Goal: Information Seeking & Learning: Learn about a topic

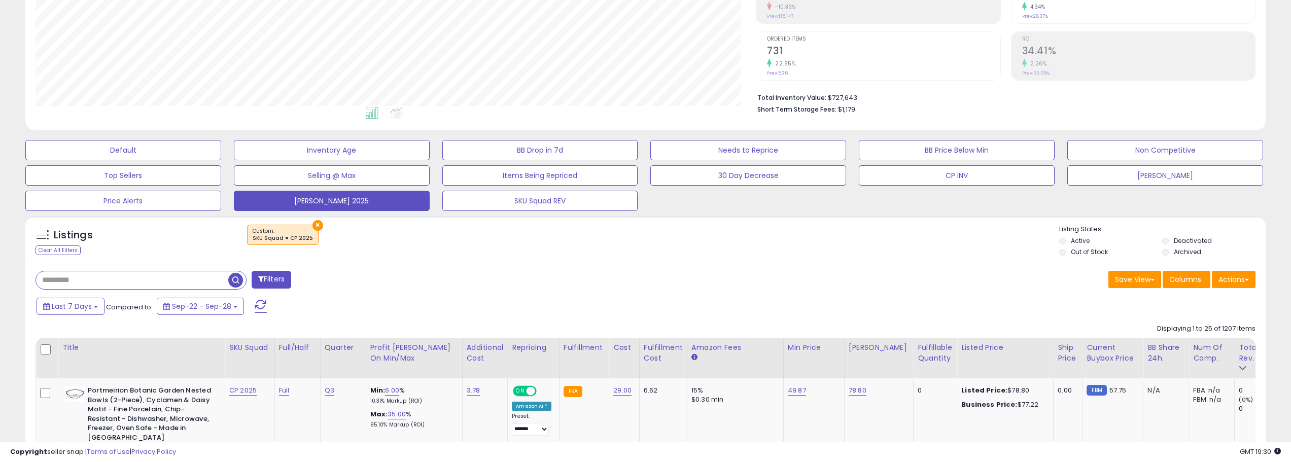
scroll to position [304, 0]
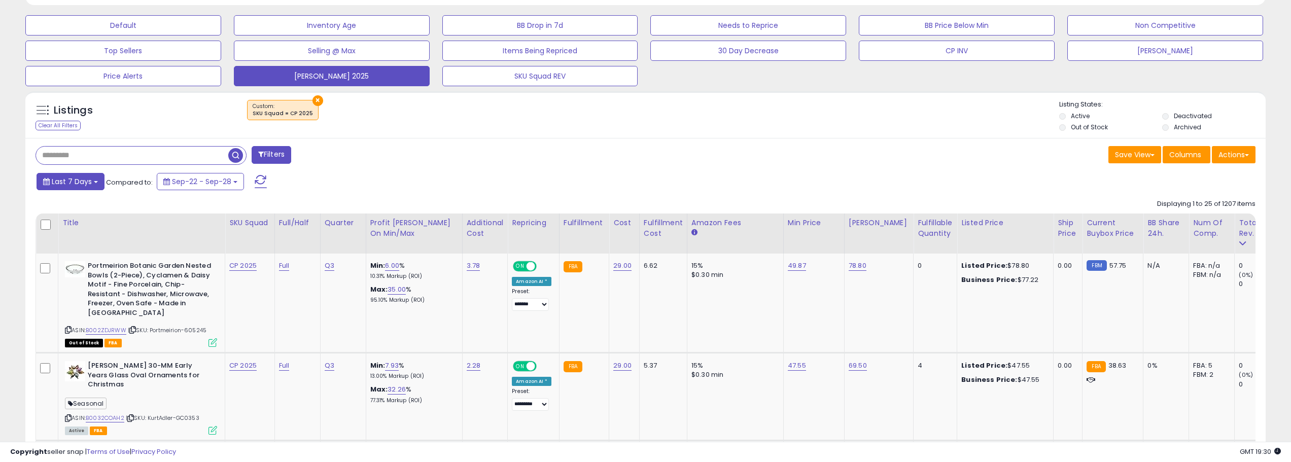
click at [87, 178] on span "Last 7 Days" at bounding box center [72, 182] width 40 height 10
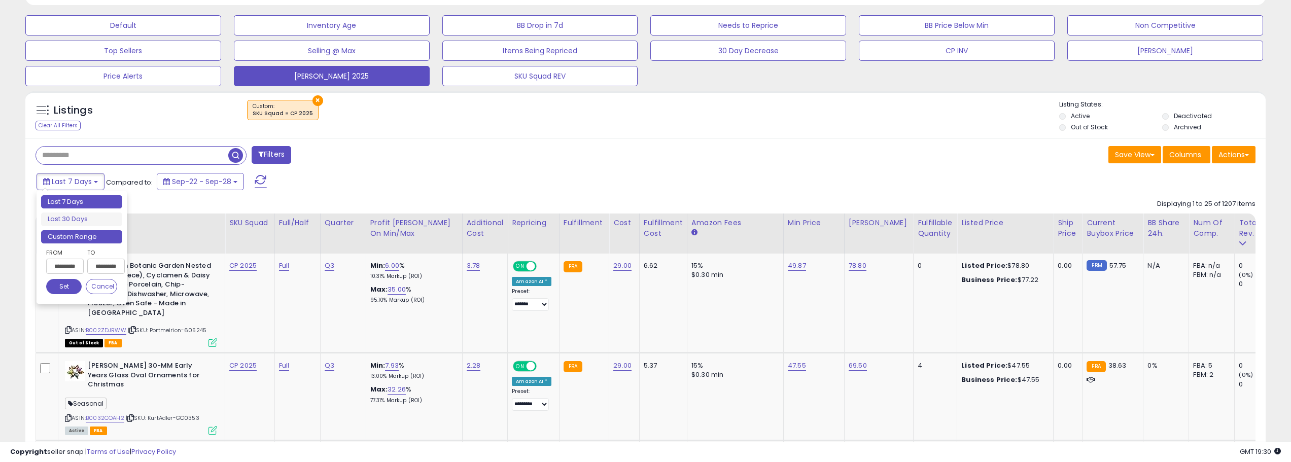
click at [105, 238] on li "Custom Range" at bounding box center [81, 237] width 81 height 14
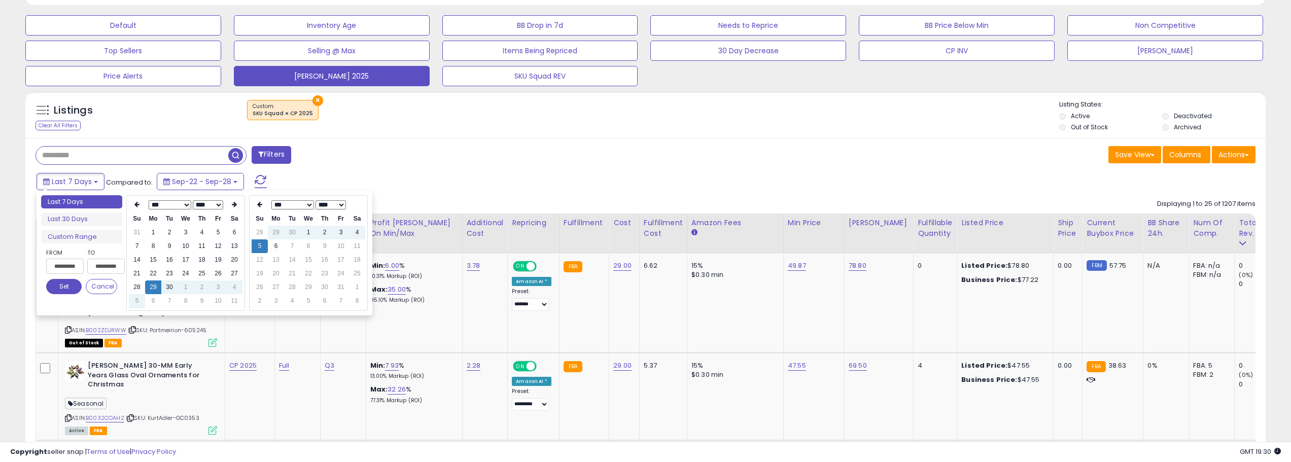
click at [161, 302] on td "7" at bounding box center [169, 301] width 16 height 14
type input "**********"
click at [158, 302] on td "6" at bounding box center [153, 301] width 16 height 14
type input "**********"
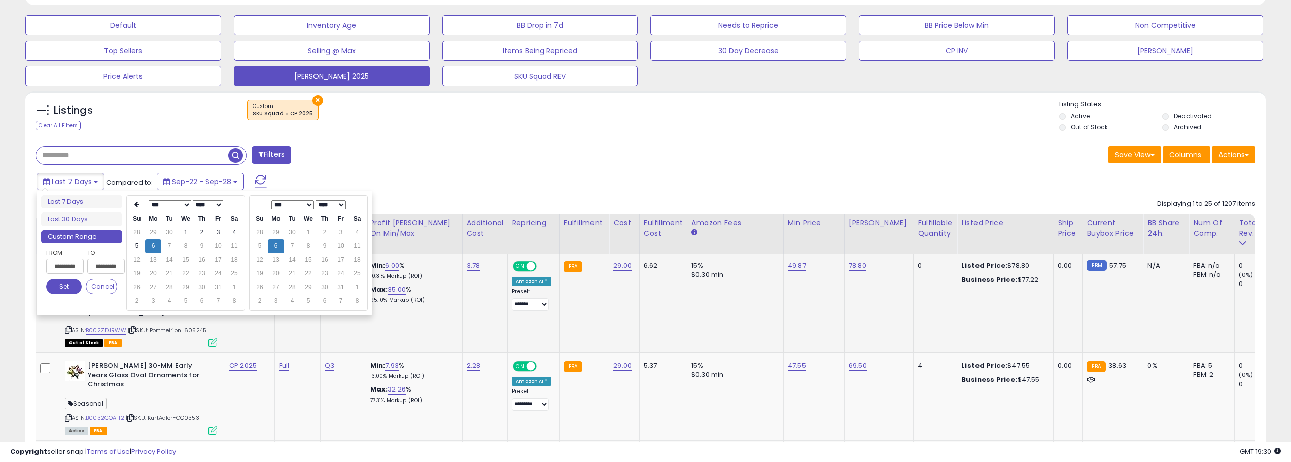
click at [60, 287] on button "Set" at bounding box center [64, 286] width 36 height 15
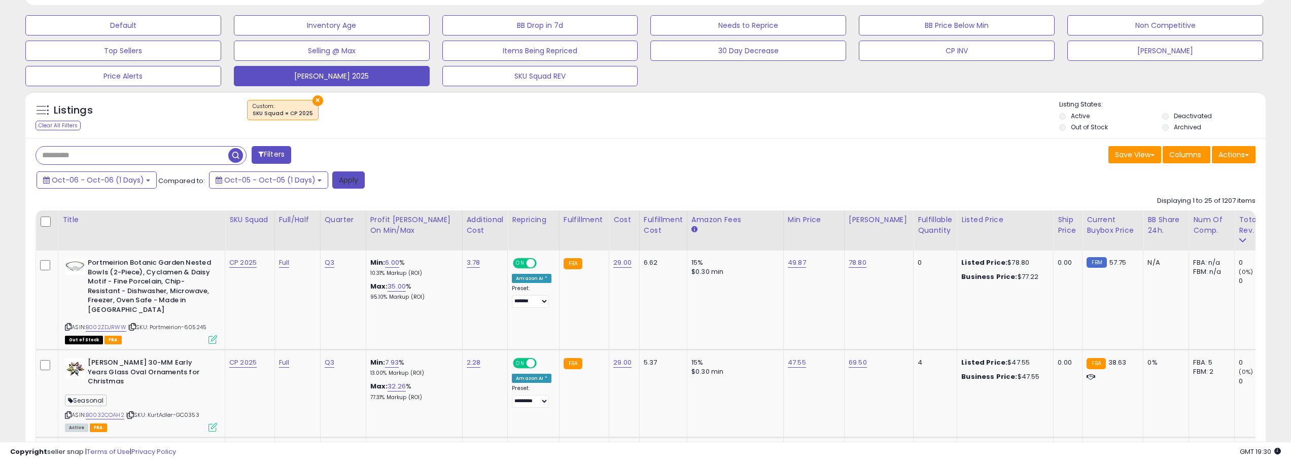
click at [348, 179] on button "Apply" at bounding box center [348, 179] width 32 height 17
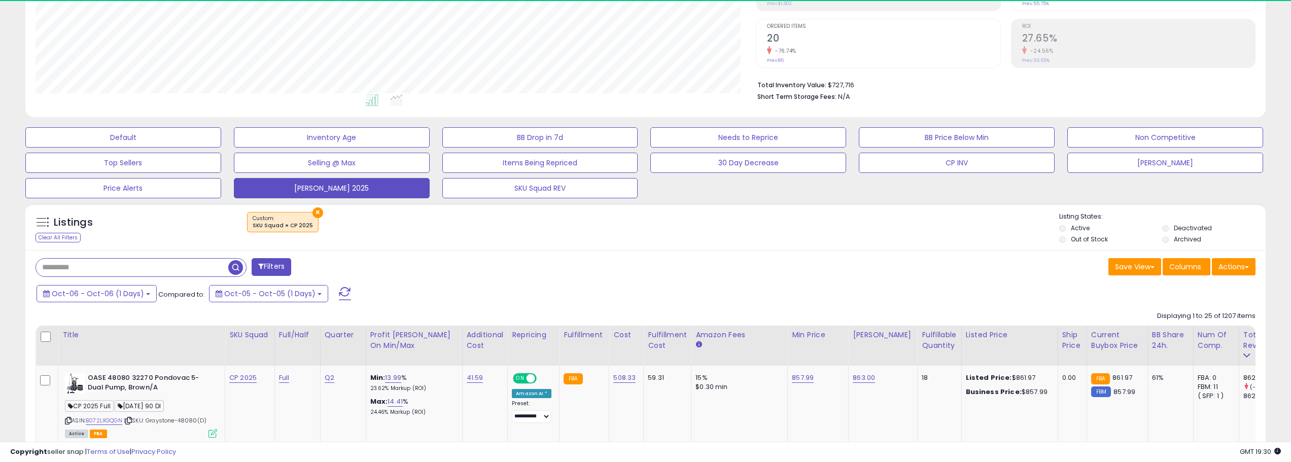
scroll to position [208, 721]
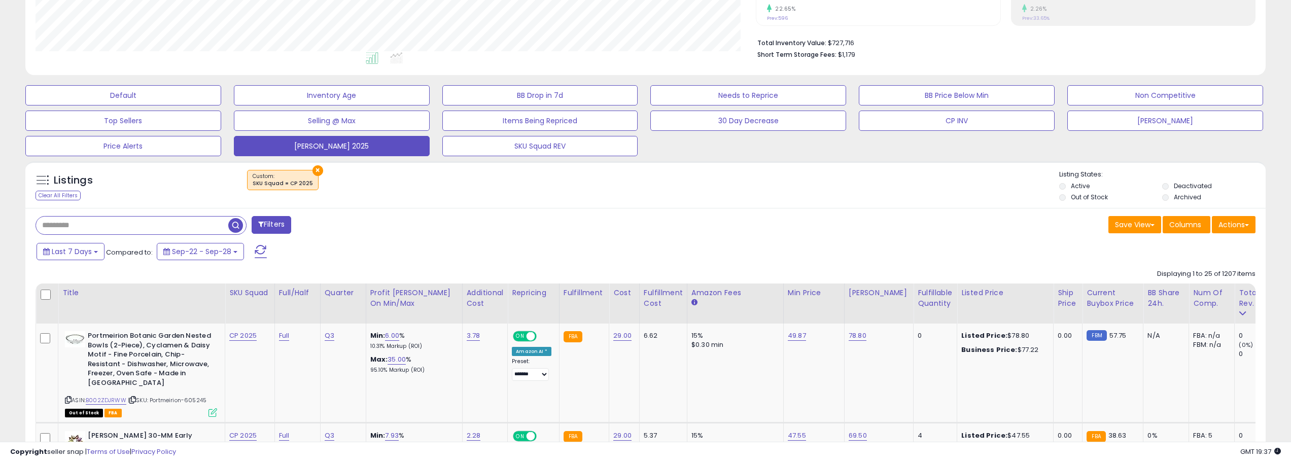
scroll to position [355, 0]
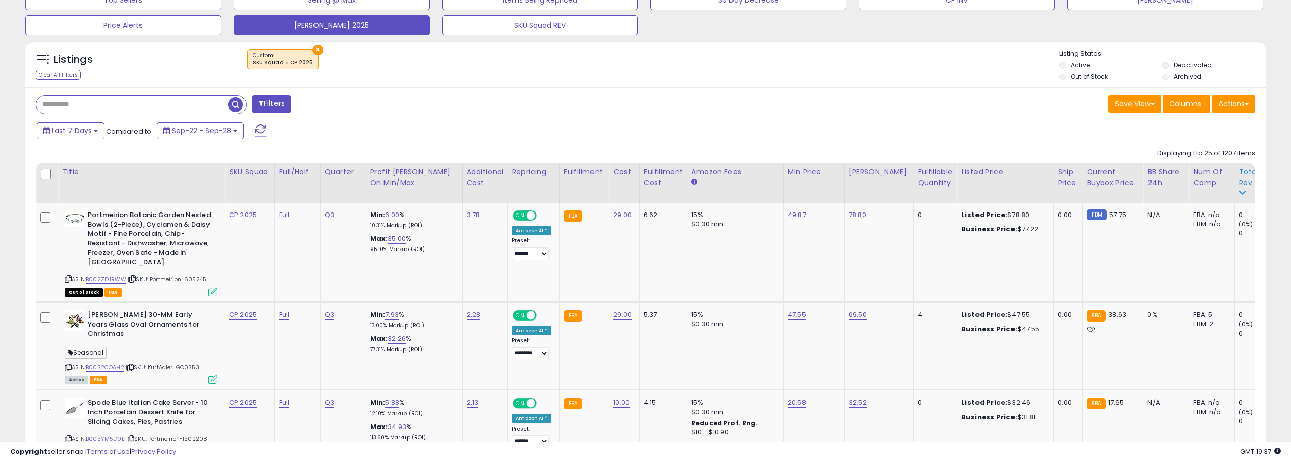
click at [1248, 185] on div "Total Rev." at bounding box center [1257, 177] width 37 height 21
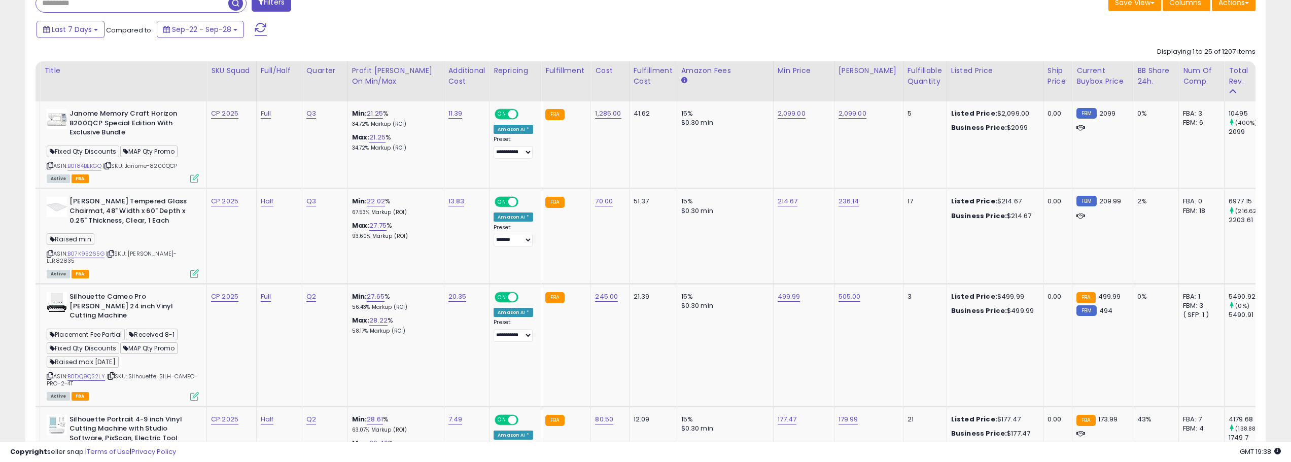
scroll to position [0, 0]
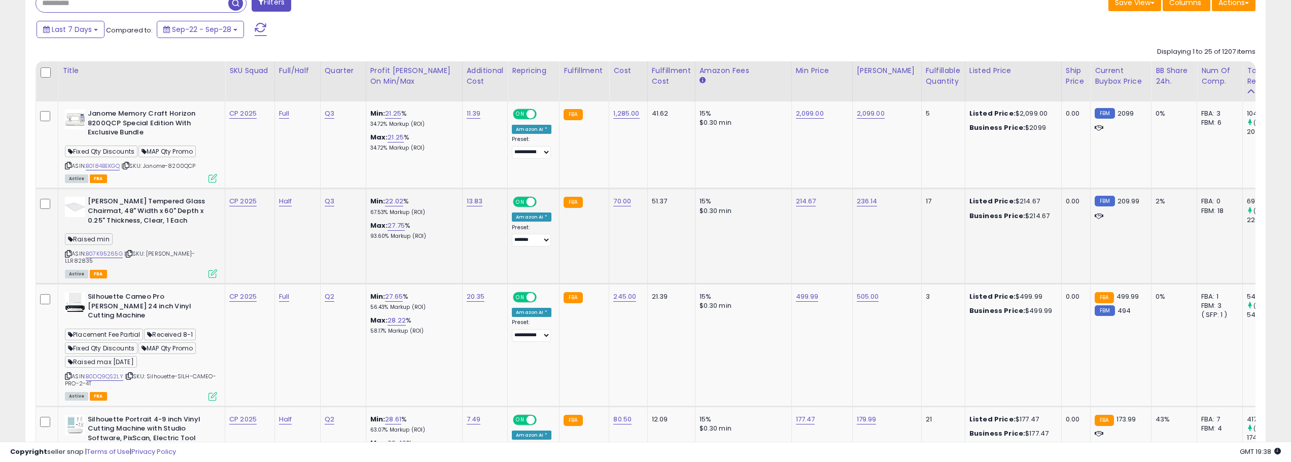
drag, startPoint x: 125, startPoint y: 255, endPoint x: 87, endPoint y: 253, distance: 38.1
click at [87, 253] on div "ASIN: B07K95265G | SKU: Lorell-LLR82835 Active FBA" at bounding box center [141, 237] width 152 height 80
copy div "B07K95265G"
click at [386, 29] on div "Last 7 Days Compared to: Sep-22 - Sep-28" at bounding box center [491, 30] width 915 height 23
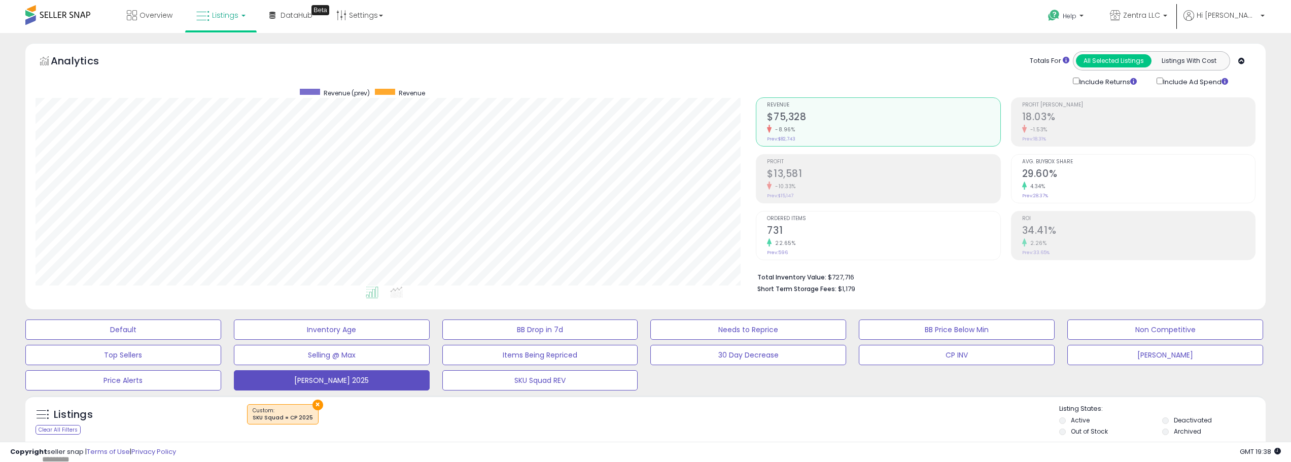
scroll to position [203, 0]
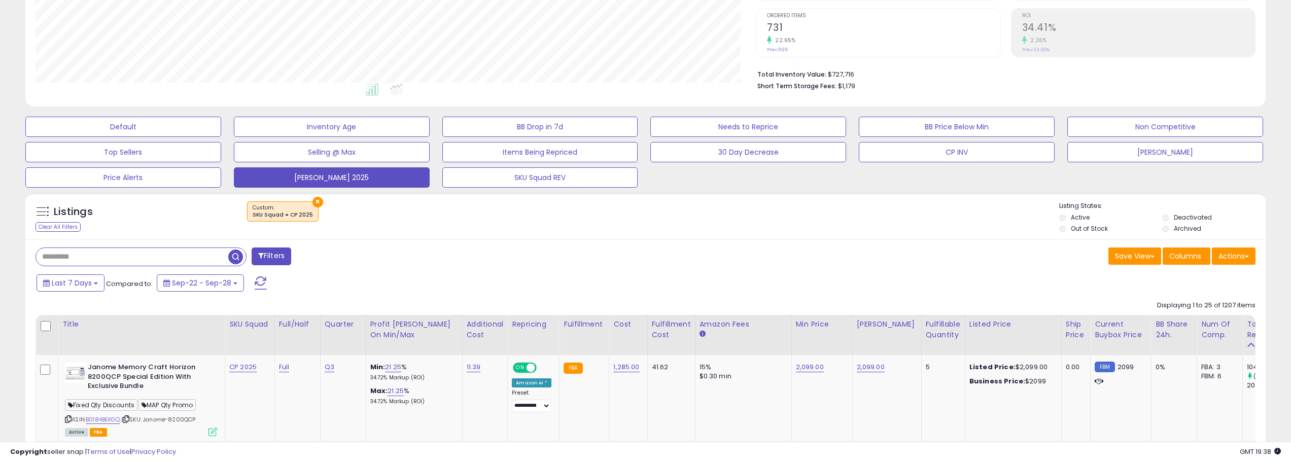
click at [146, 262] on input "text" at bounding box center [132, 257] width 192 height 18
paste input "**********"
type input "**********"
click at [97, 283] on b at bounding box center [96, 284] width 4 height 2
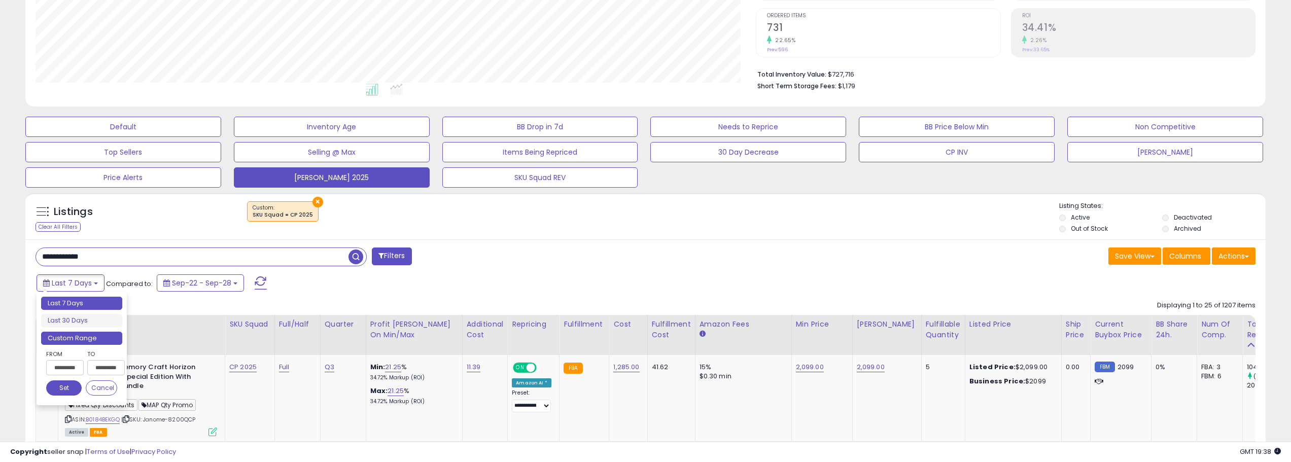
click at [79, 338] on li "Custom Range" at bounding box center [81, 339] width 81 height 14
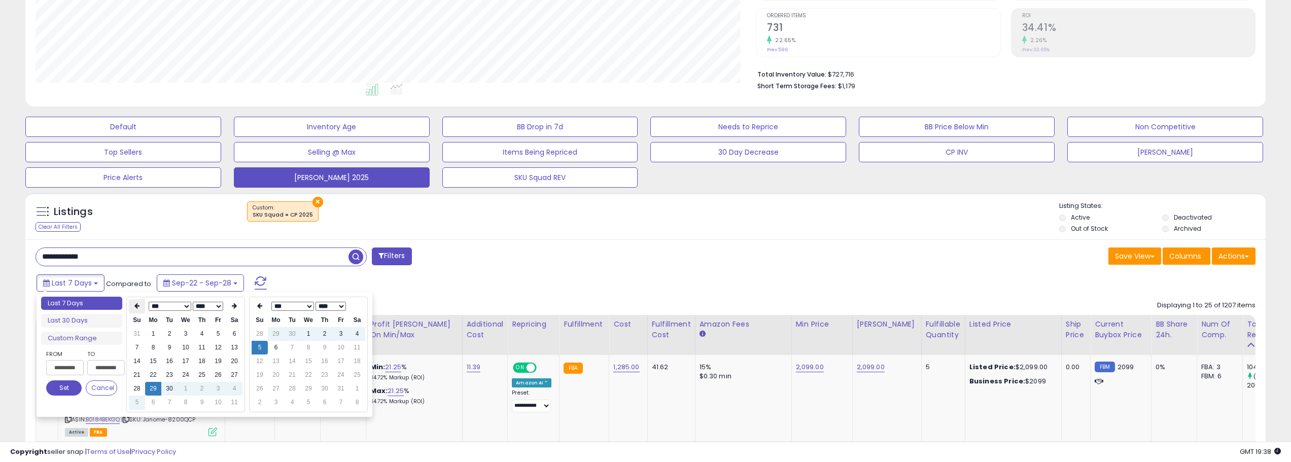
click at [131, 311] on th at bounding box center [137, 306] width 16 height 14
click at [192, 331] on td "30" at bounding box center [186, 334] width 16 height 14
click at [165, 333] on td "1" at bounding box center [169, 334] width 16 height 14
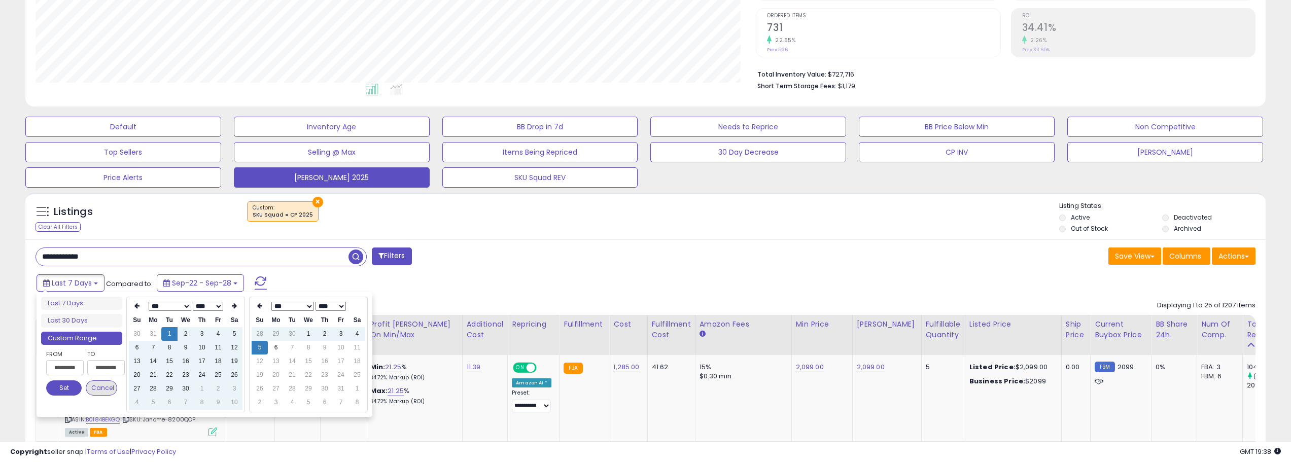
type input "**********"
click at [58, 388] on button "Set" at bounding box center [64, 388] width 36 height 15
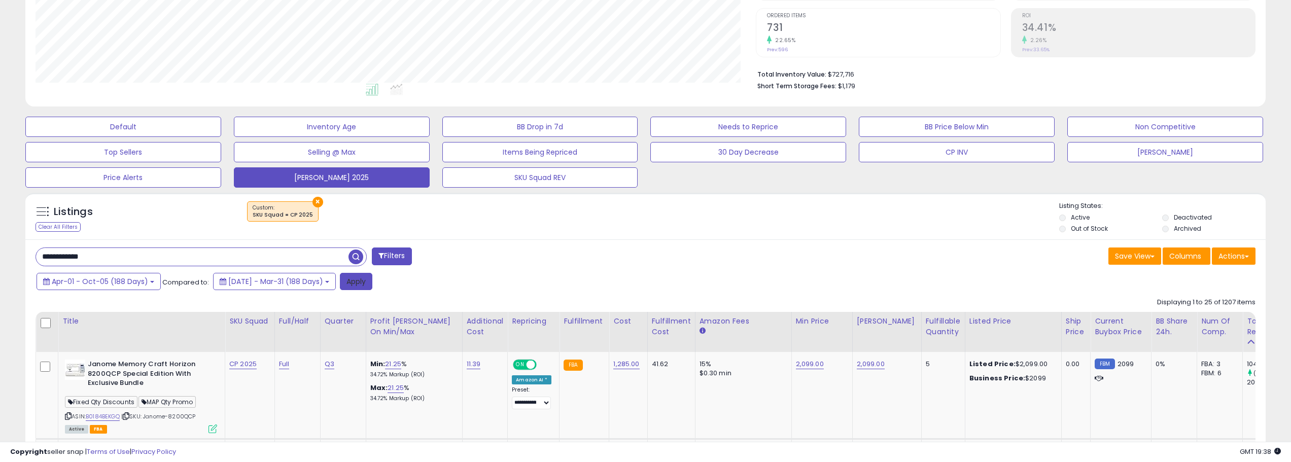
click at [372, 279] on button "Apply" at bounding box center [356, 281] width 32 height 17
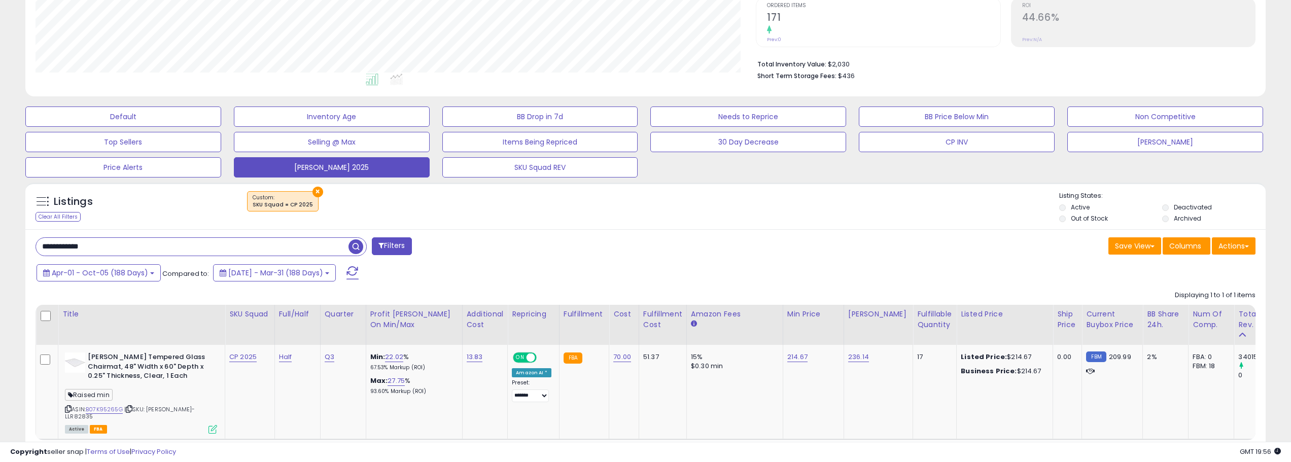
scroll to position [269, 0]
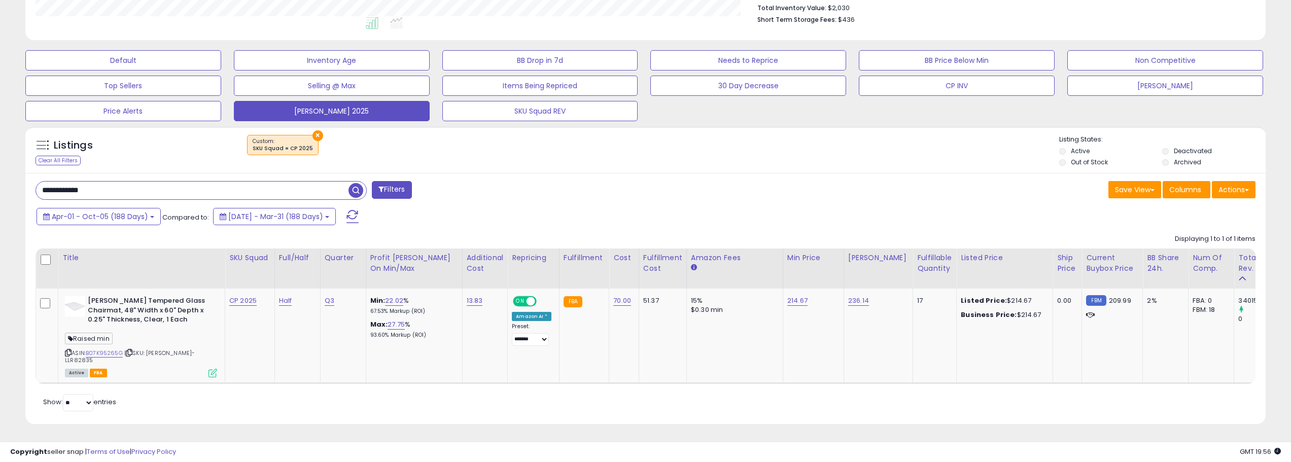
drag, startPoint x: 750, startPoint y: 385, endPoint x: 808, endPoint y: 387, distance: 57.9
click at [808, 387] on div "Retrieving listings data.. Displaying 1 to 1 of 1 items Title SKU Squad" at bounding box center [646, 321] width 1220 height 185
drag, startPoint x: 789, startPoint y: 386, endPoint x: 827, endPoint y: 385, distance: 37.6
click at [827, 385] on div "Retrieving listings data.. Displaying 1 to 1 of 1 items Title SKU Squad" at bounding box center [646, 321] width 1220 height 185
click at [111, 350] on link "B07K95265G" at bounding box center [104, 353] width 37 height 9
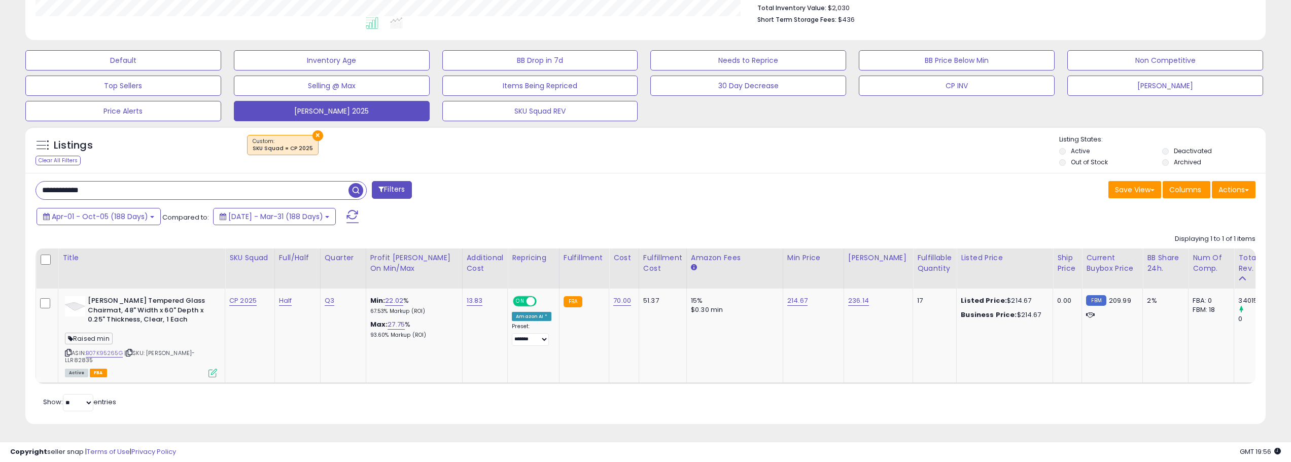
click at [165, 199] on input "**********" at bounding box center [192, 191] width 313 height 18
click at [144, 215] on span "Apr-01 - Oct-05 (188 Days)" at bounding box center [100, 217] width 96 height 10
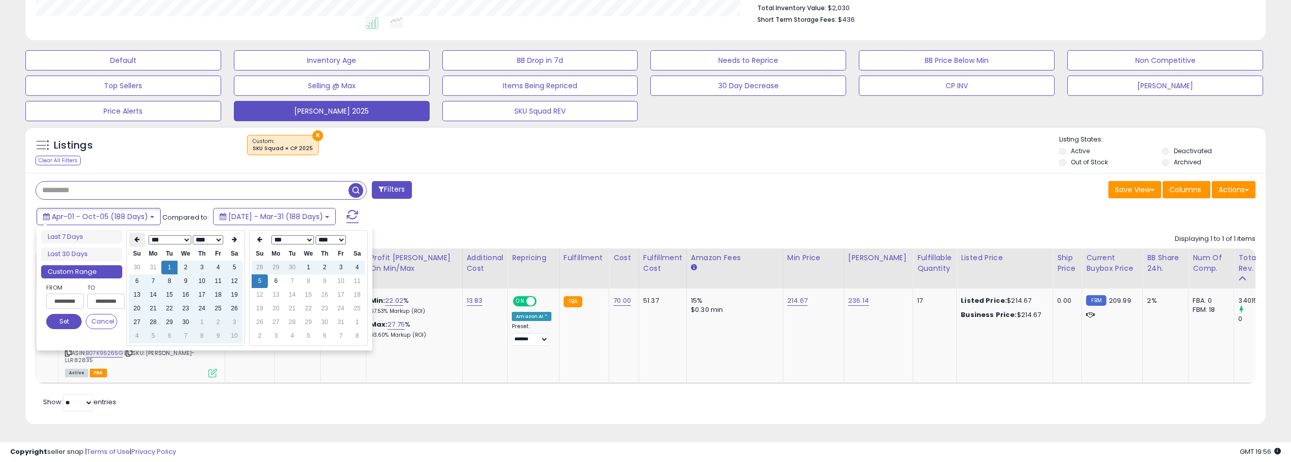
click at [138, 234] on th at bounding box center [137, 240] width 16 height 14
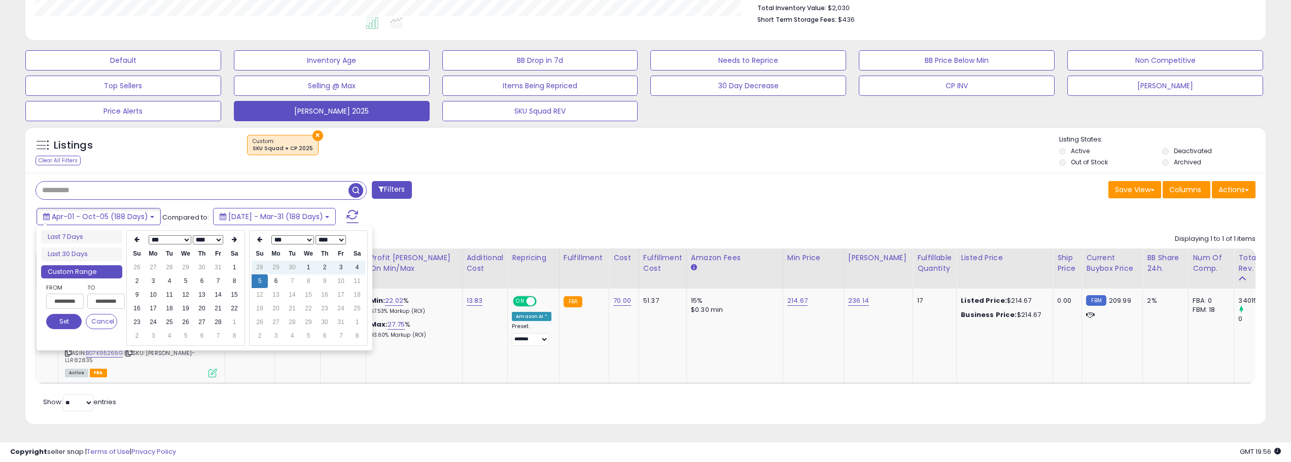
click at [138, 234] on th at bounding box center [137, 240] width 16 height 14
click at [232, 237] on icon at bounding box center [234, 239] width 5 height 6
click at [186, 269] on td "1" at bounding box center [186, 268] width 16 height 14
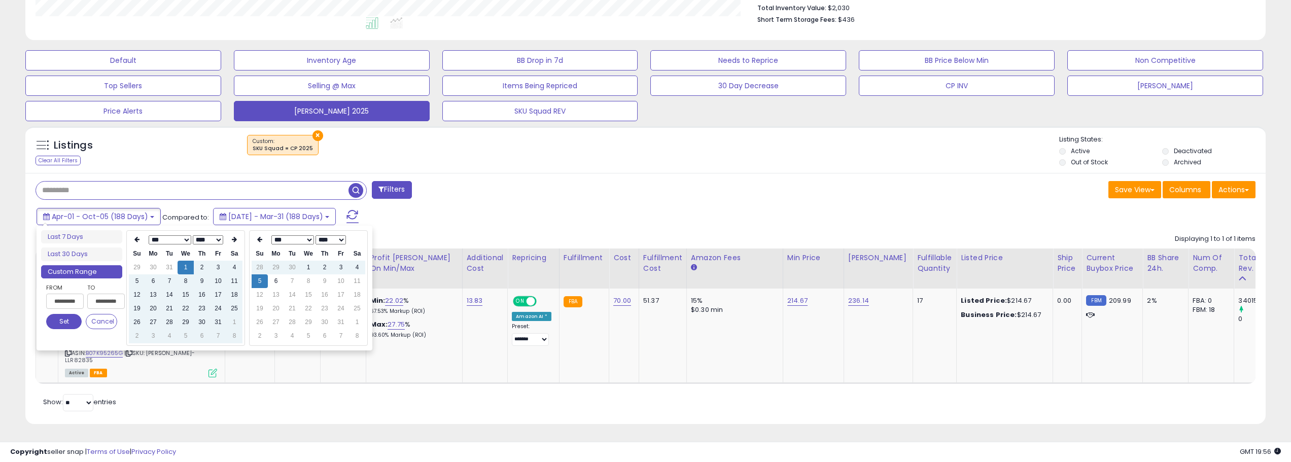
type input "**********"
click at [266, 278] on td "5" at bounding box center [260, 281] width 16 height 14
click at [279, 279] on td "6" at bounding box center [276, 281] width 16 height 14
type input "**********"
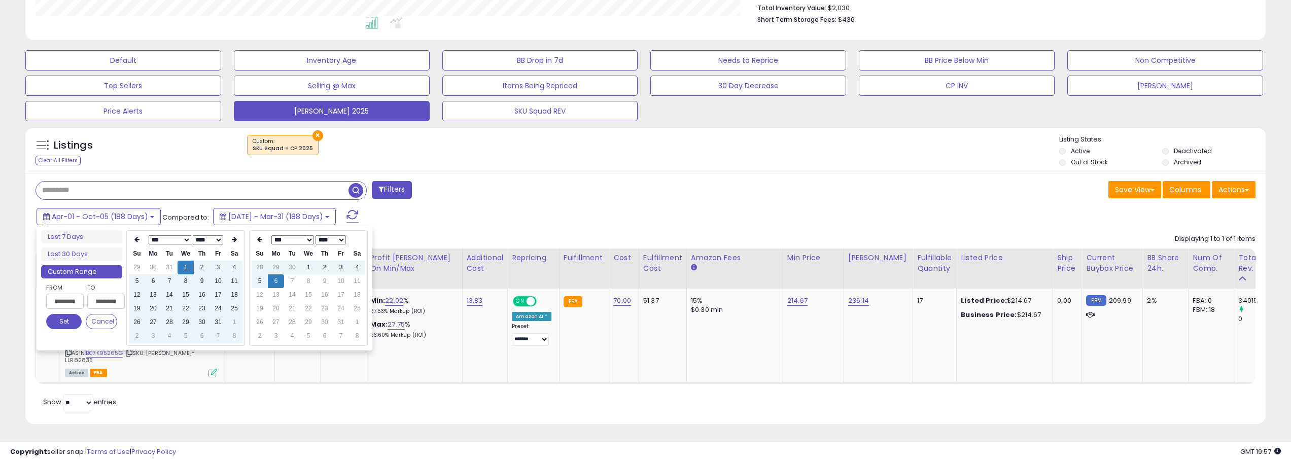
click at [59, 328] on button "Set" at bounding box center [64, 321] width 36 height 15
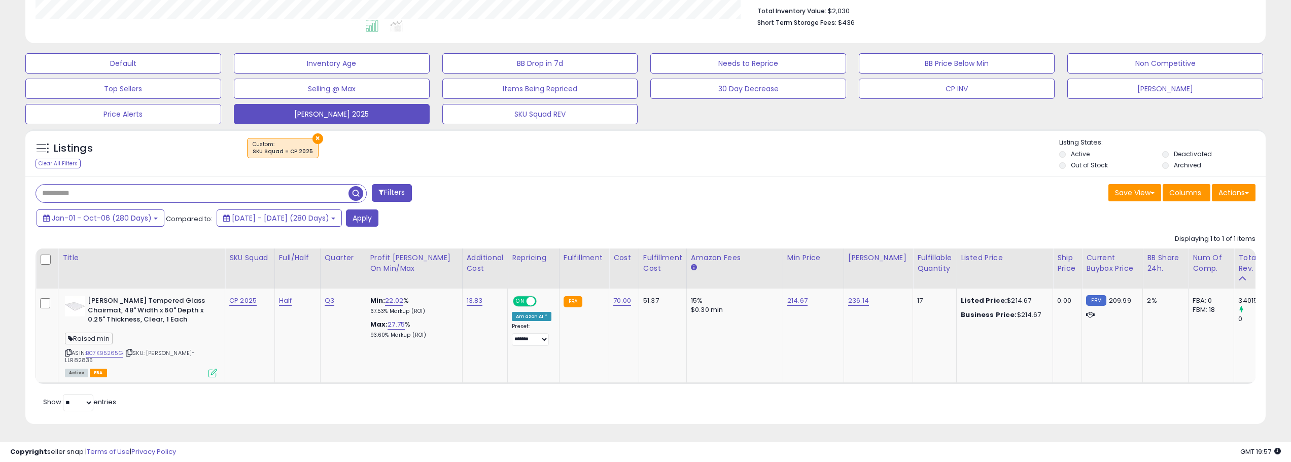
click at [431, 214] on div "Jan-01 - Oct-06 (280 Days) Compared to: 2024-Mar-27 - 2024-Dec-31 (280 Days) Ap…" at bounding box center [491, 220] width 915 height 20
click at [378, 220] on button "Apply" at bounding box center [362, 218] width 32 height 17
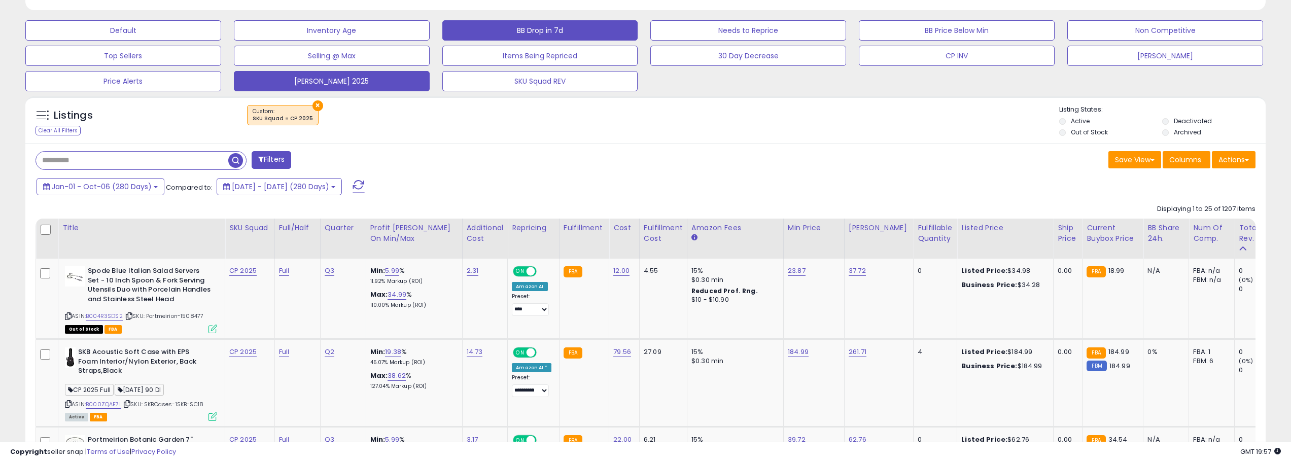
scroll to position [304, 0]
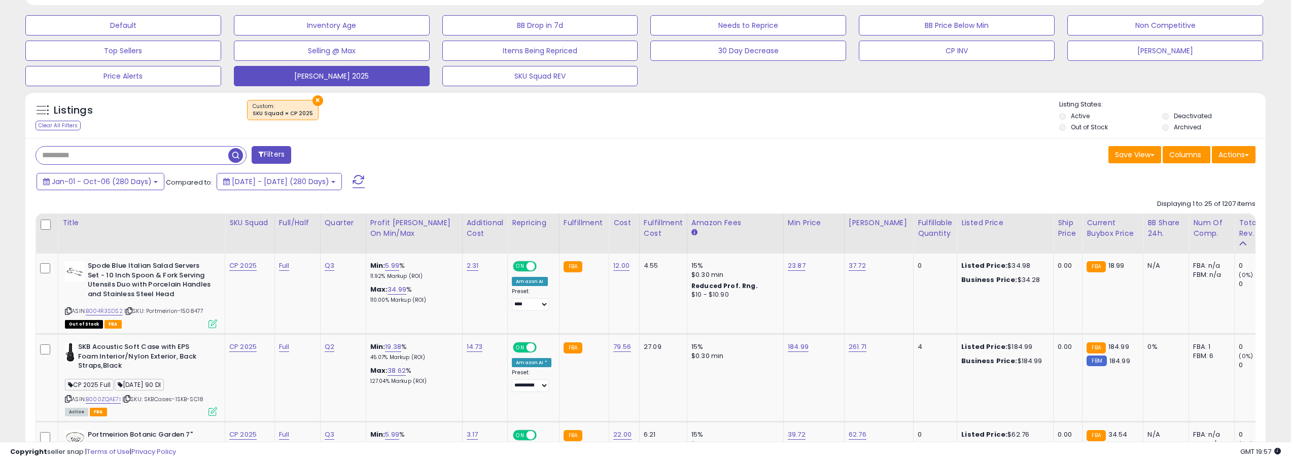
click at [1239, 225] on div "Total Rev." at bounding box center [1257, 228] width 37 height 21
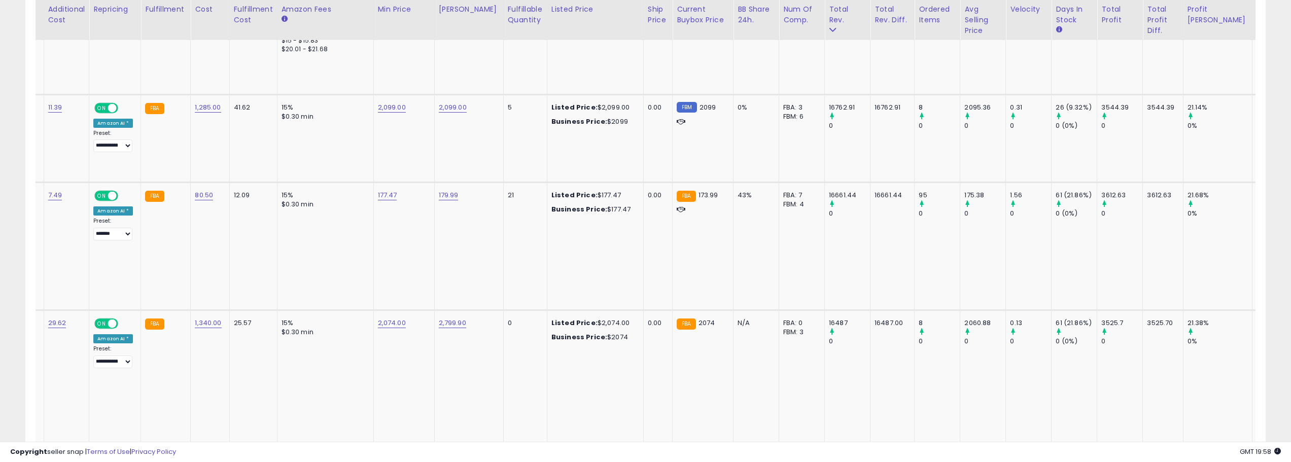
scroll to position [0, 0]
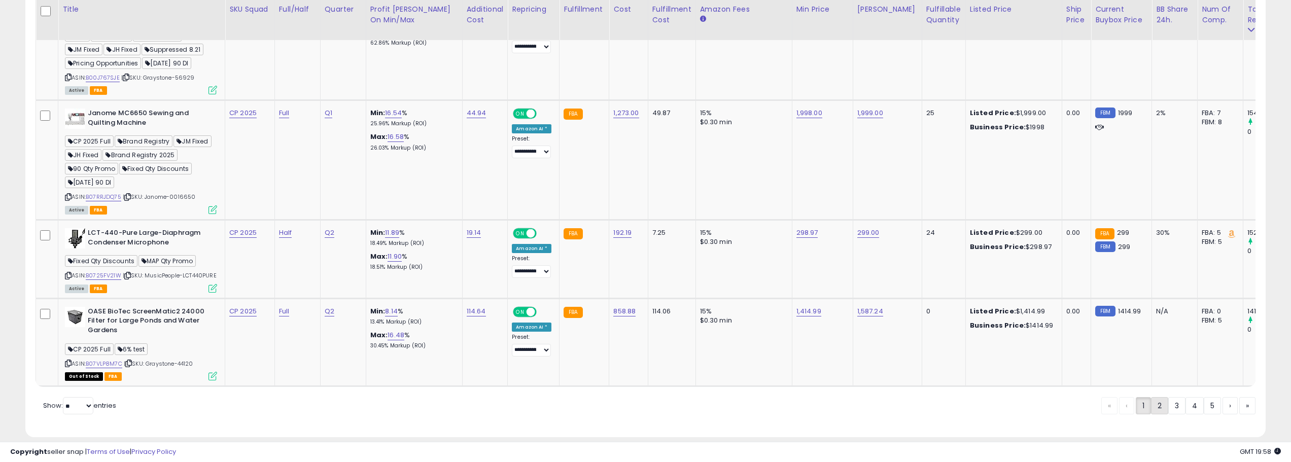
click at [1157, 397] on link "2" at bounding box center [1159, 405] width 17 height 17
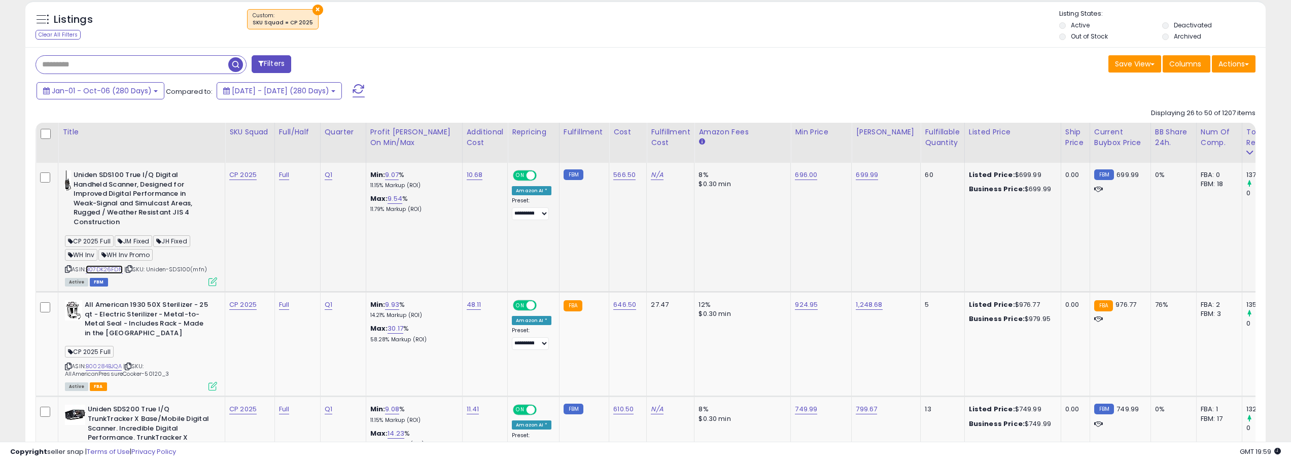
click at [98, 267] on link "B07DK26FDN" at bounding box center [104, 269] width 37 height 9
